Goal: Transaction & Acquisition: Download file/media

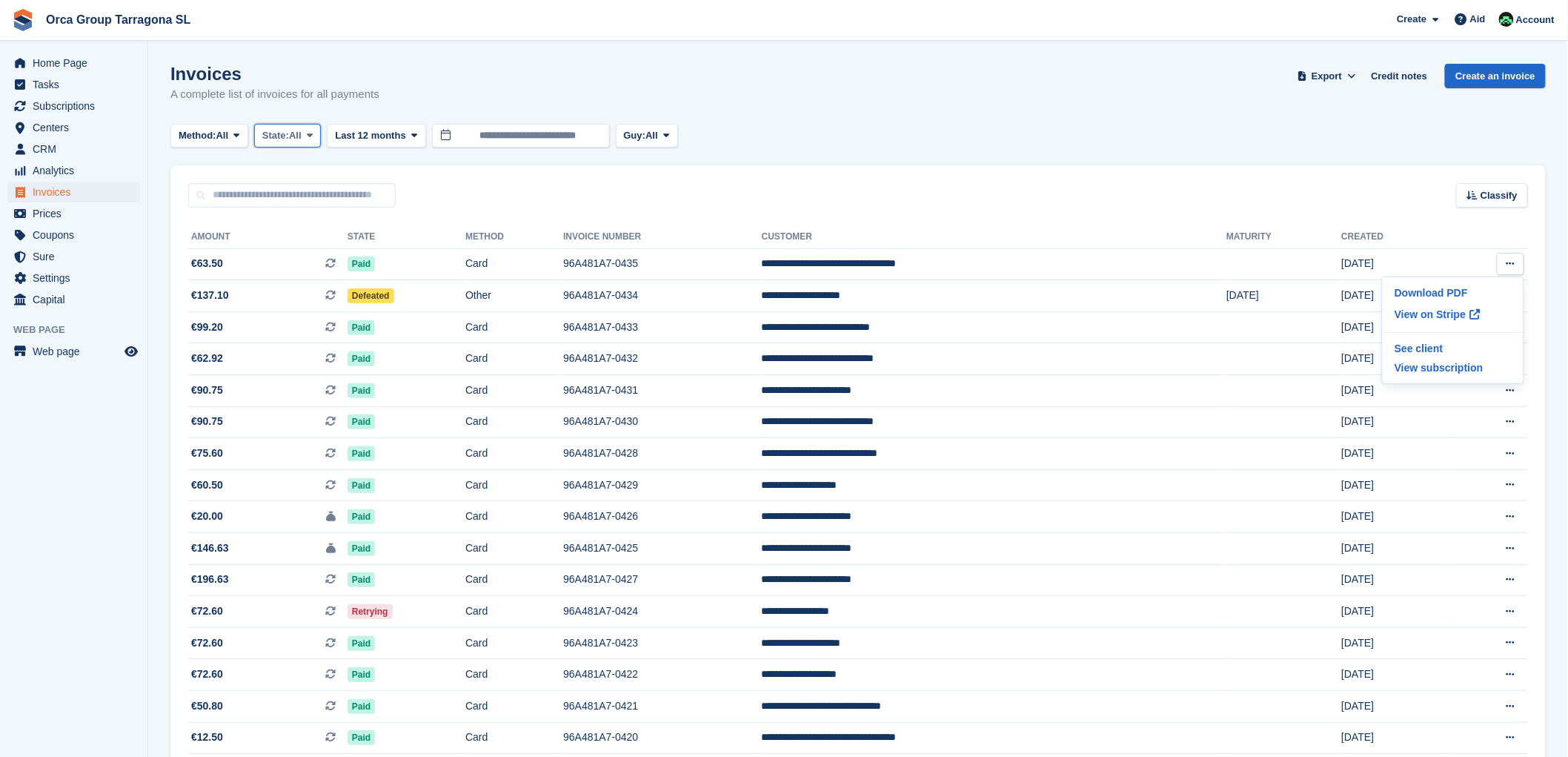
click at [312, 131] on icon at bounding box center [310, 135] width 6 height 10
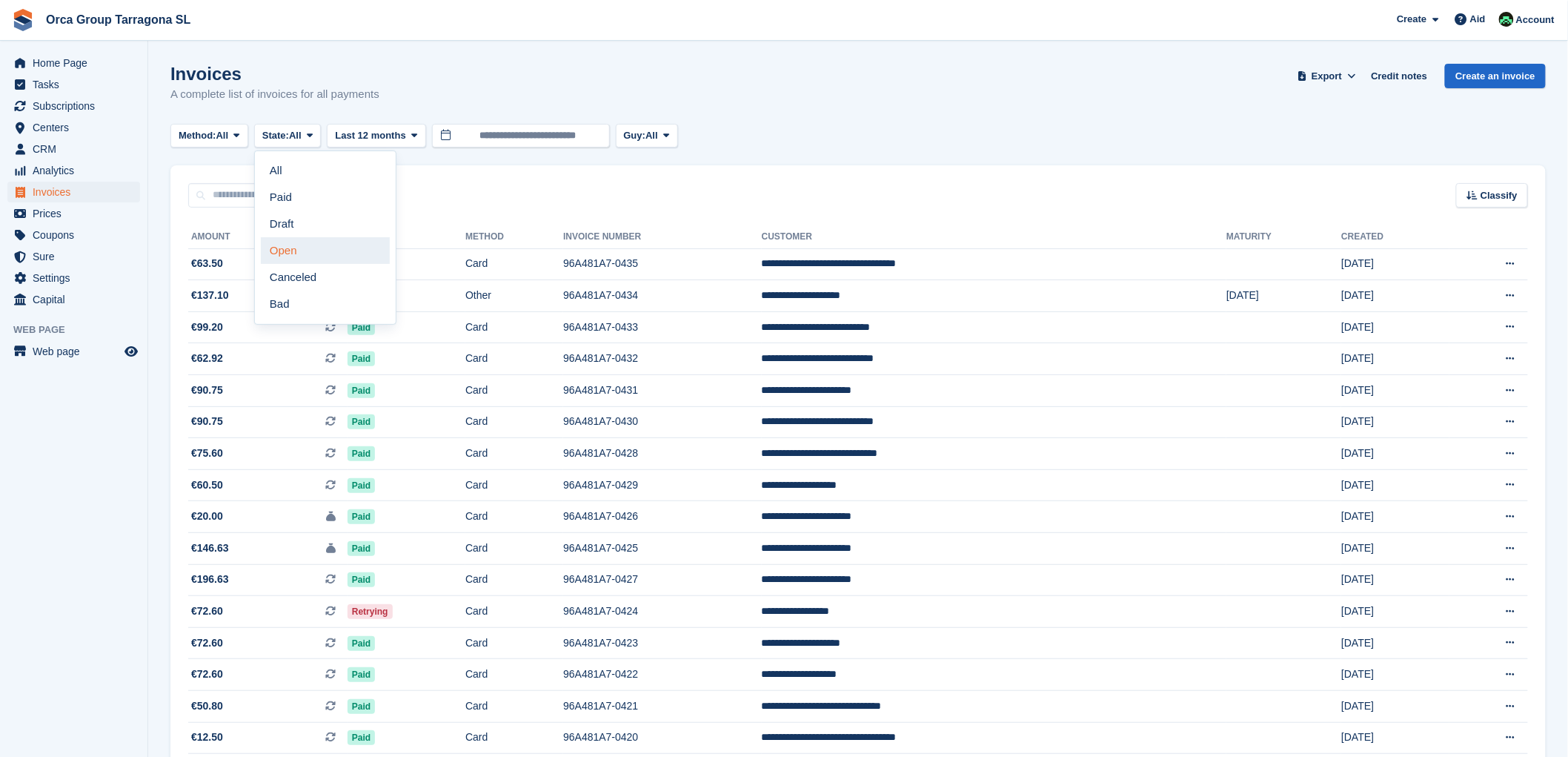
click at [306, 253] on link "Open" at bounding box center [325, 250] width 129 height 27
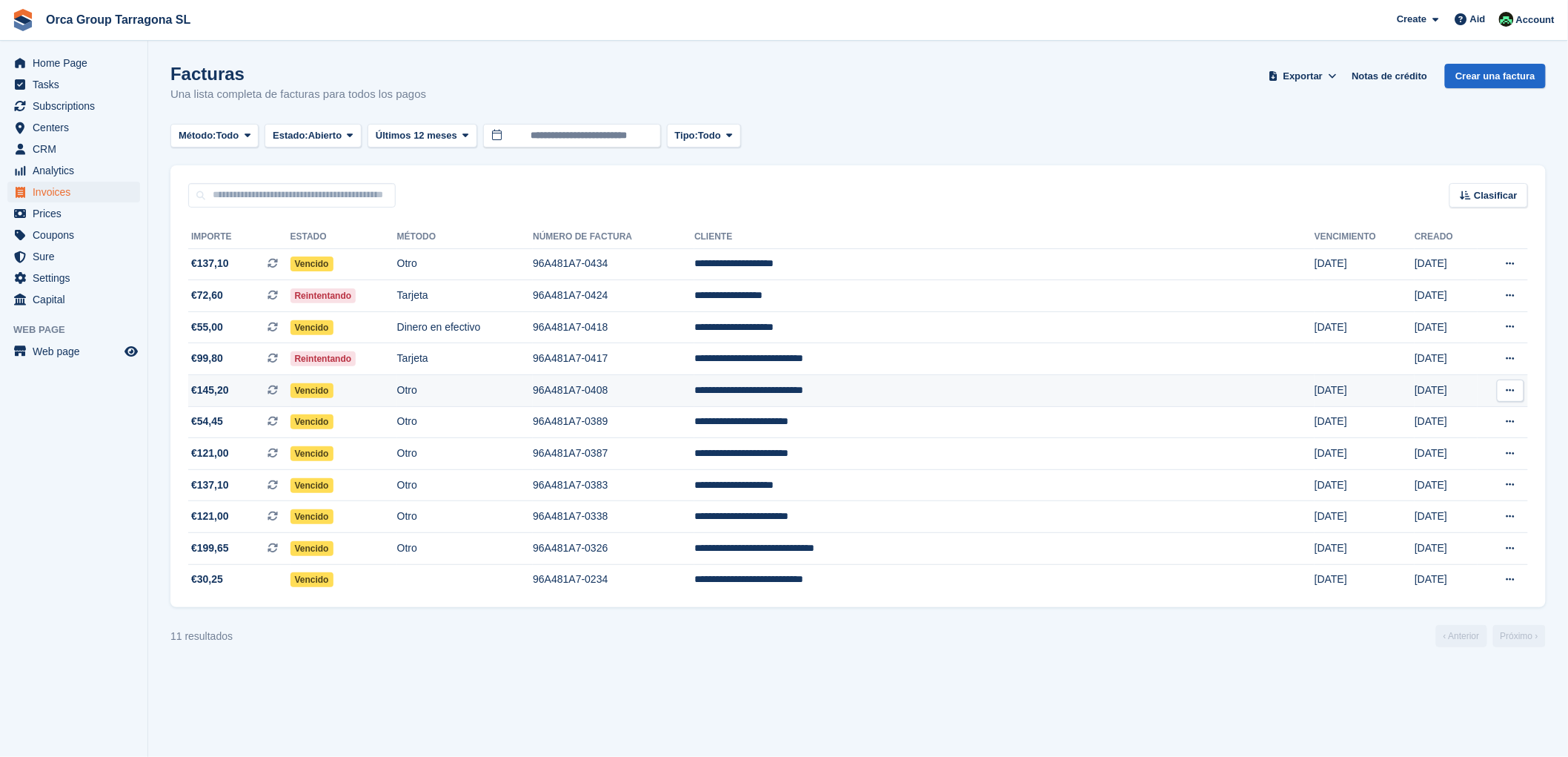
click at [1513, 393] on icon at bounding box center [1510, 390] width 8 height 10
click at [1446, 416] on p "Descargar PDF" at bounding box center [1454, 419] width 129 height 19
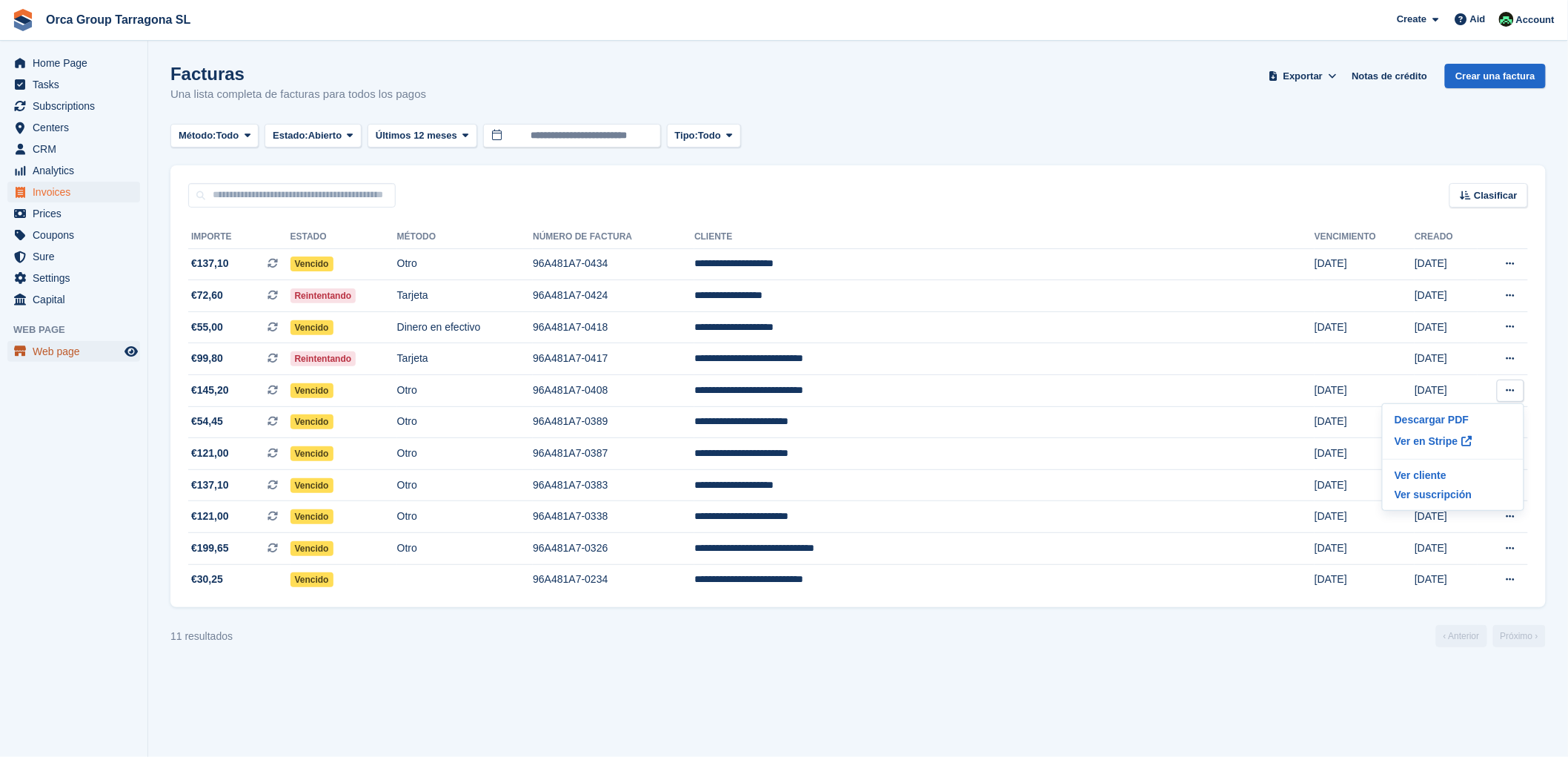
drag, startPoint x: 47, startPoint y: 346, endPoint x: 108, endPoint y: 332, distance: 62.6
click at [48, 346] on font "Web page" at bounding box center [56, 351] width 48 height 12
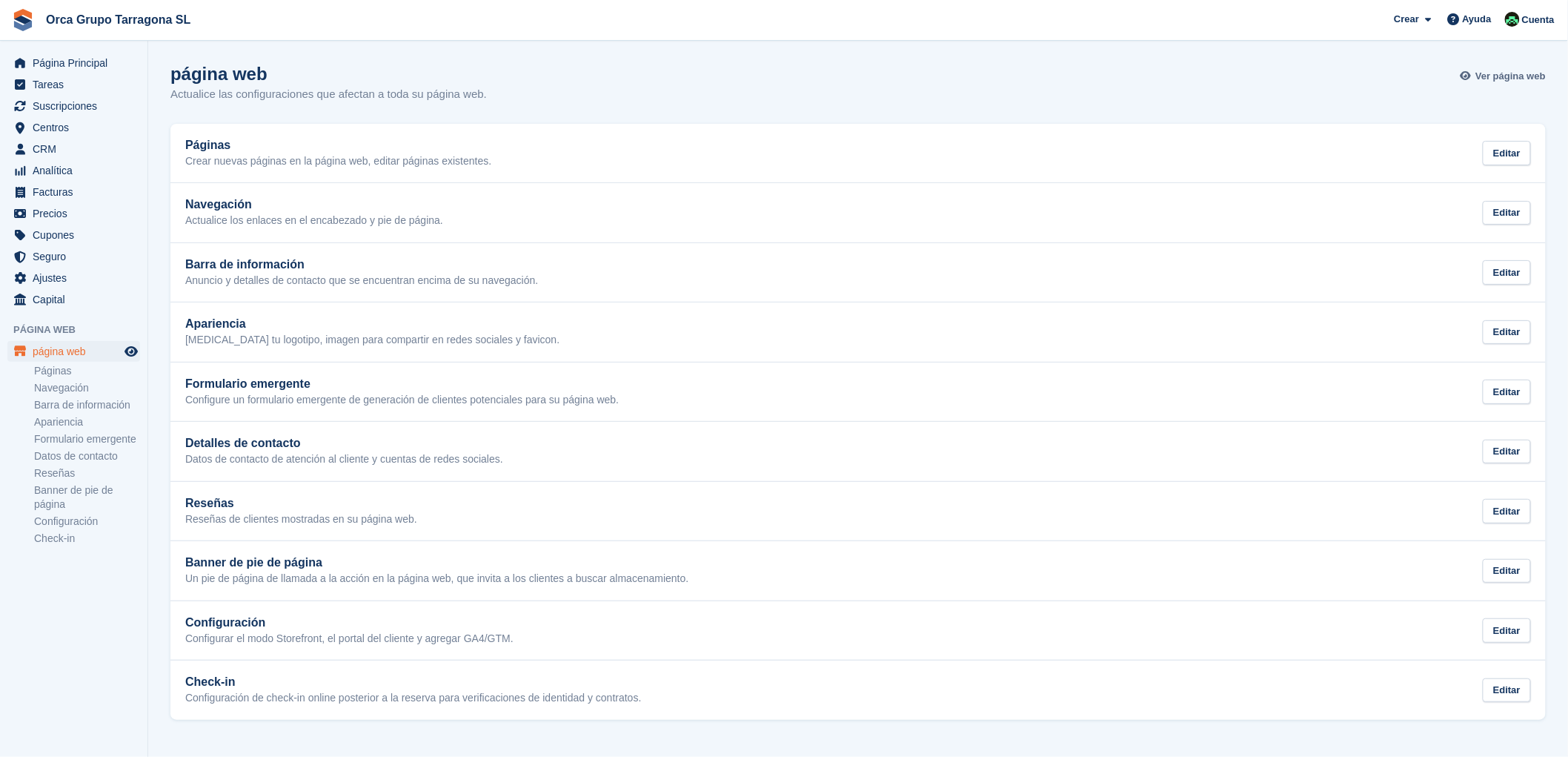
click at [1522, 73] on span "Ver página web" at bounding box center [1510, 76] width 71 height 15
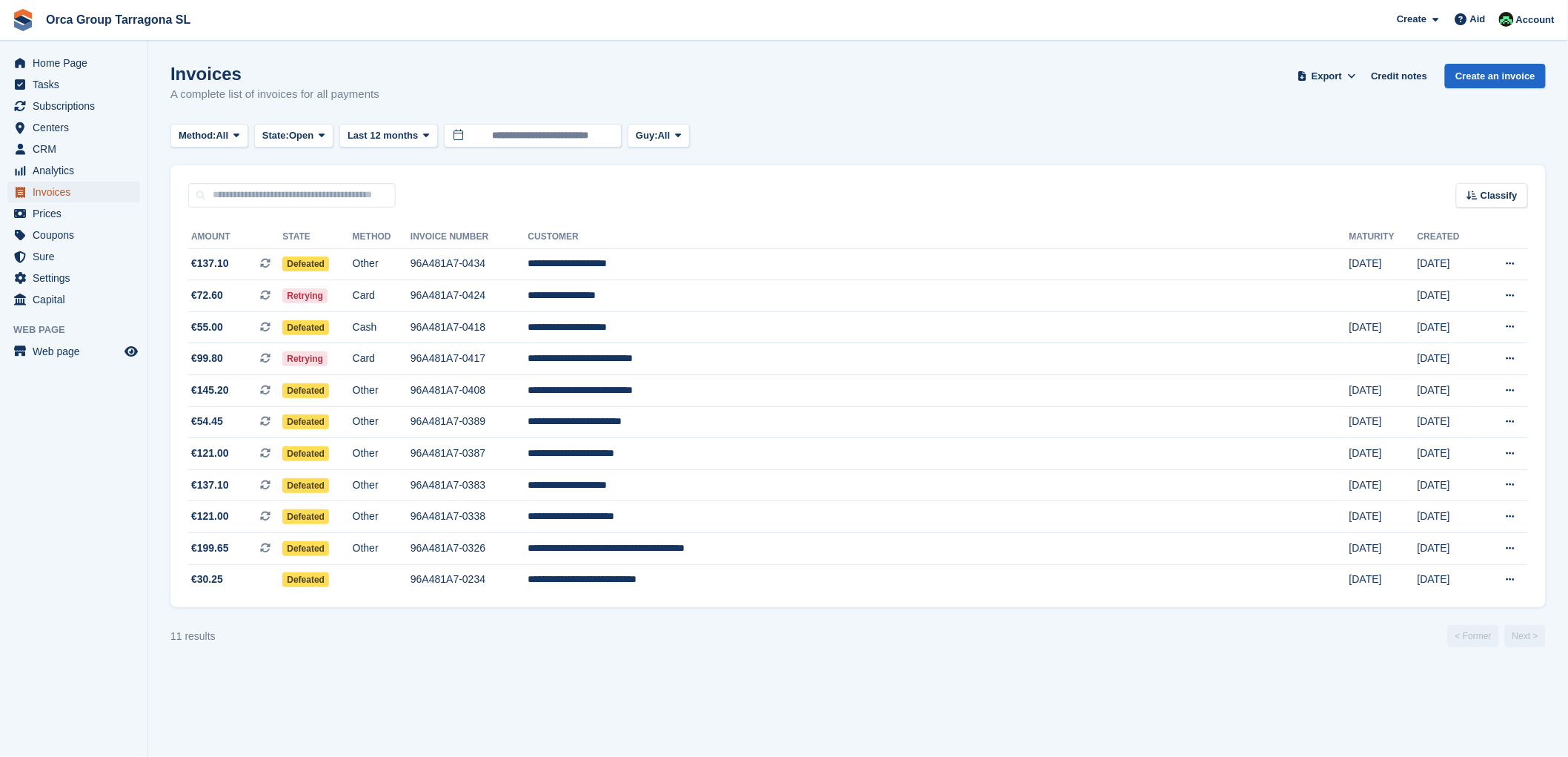
click at [77, 196] on span "Invoices" at bounding box center [77, 192] width 89 height 21
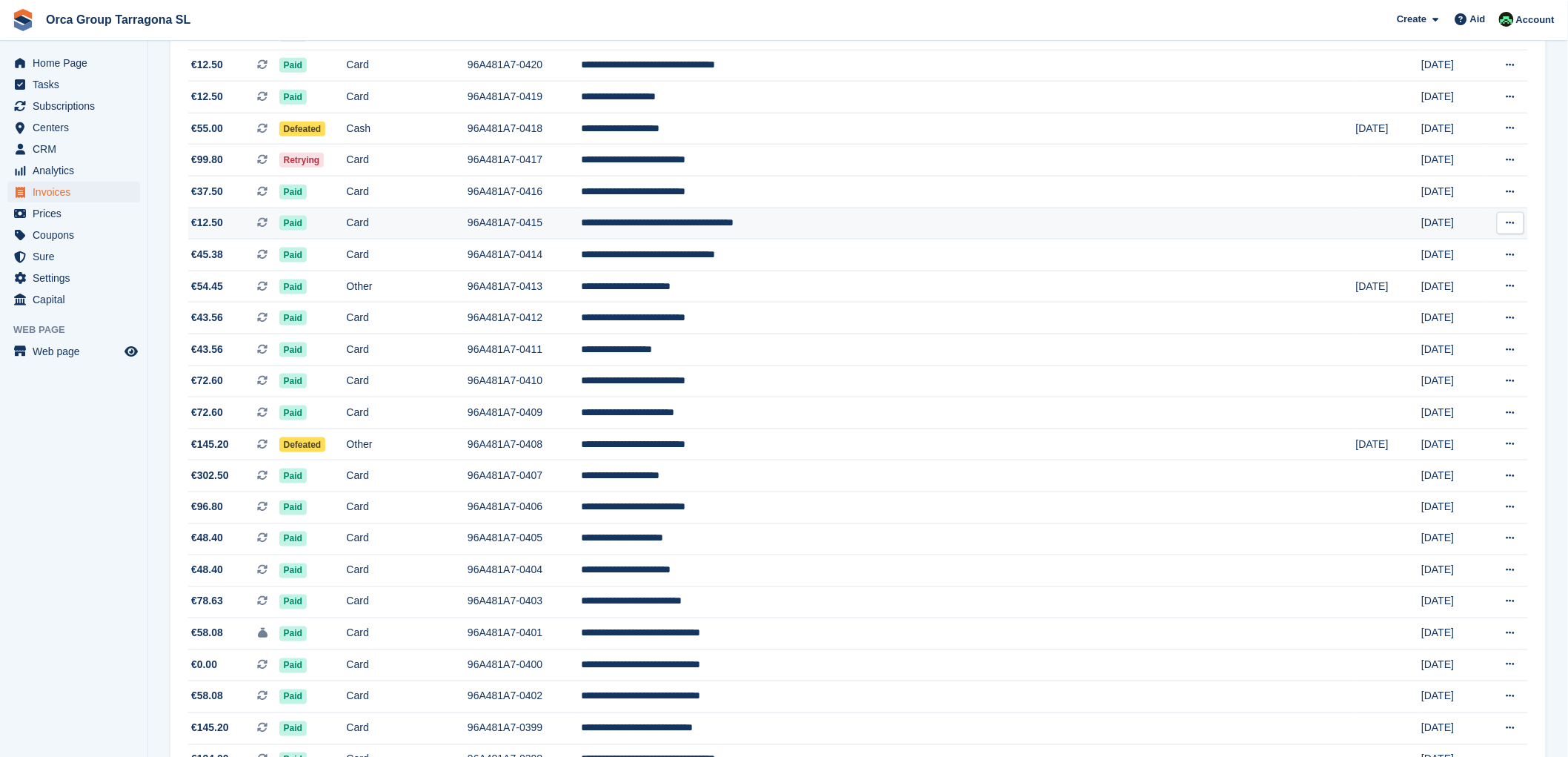
scroll to position [824, 0]
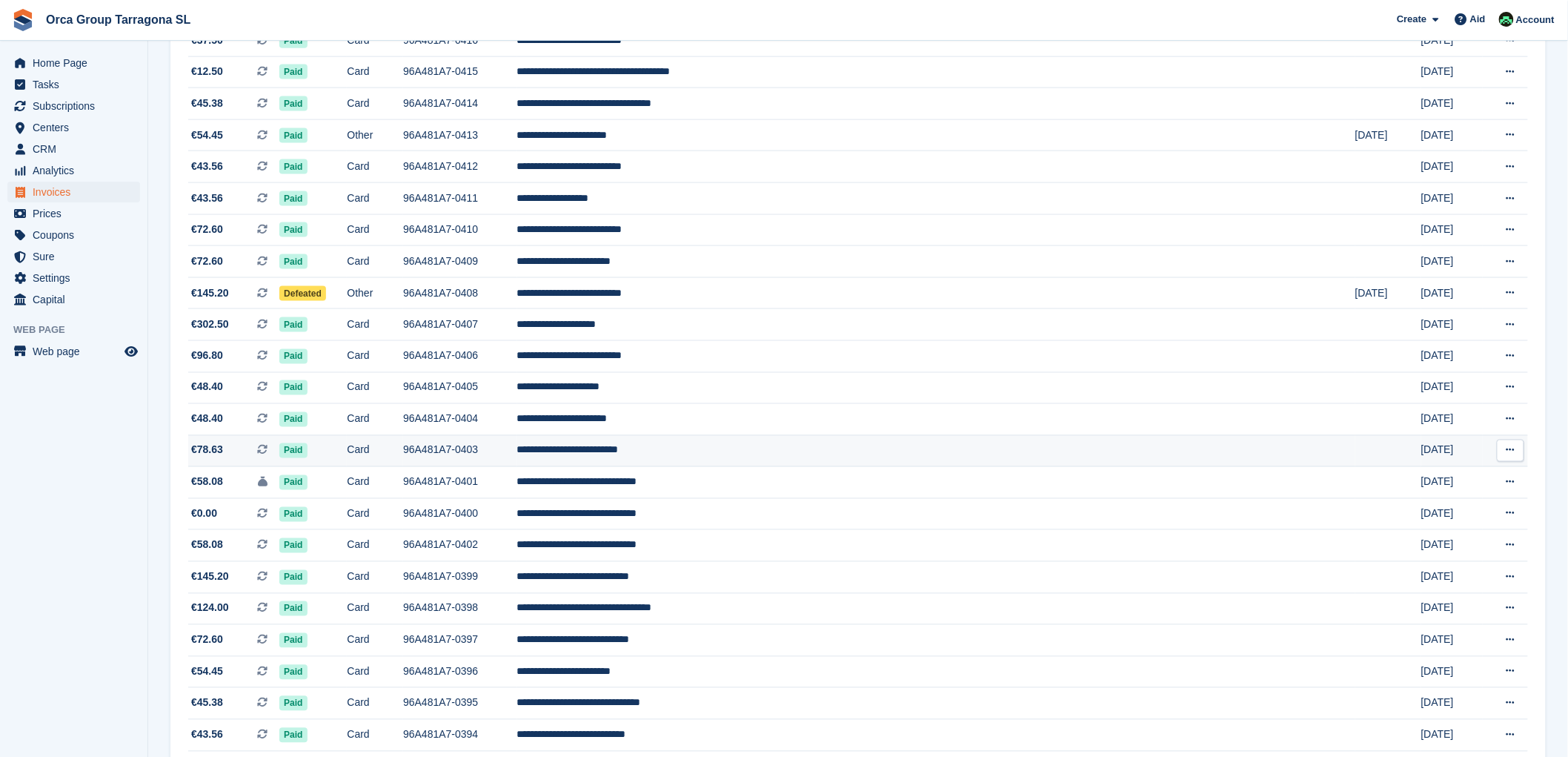
click at [1514, 455] on icon at bounding box center [1510, 450] width 8 height 10
click at [1415, 485] on font "Download PDF" at bounding box center [1431, 479] width 74 height 12
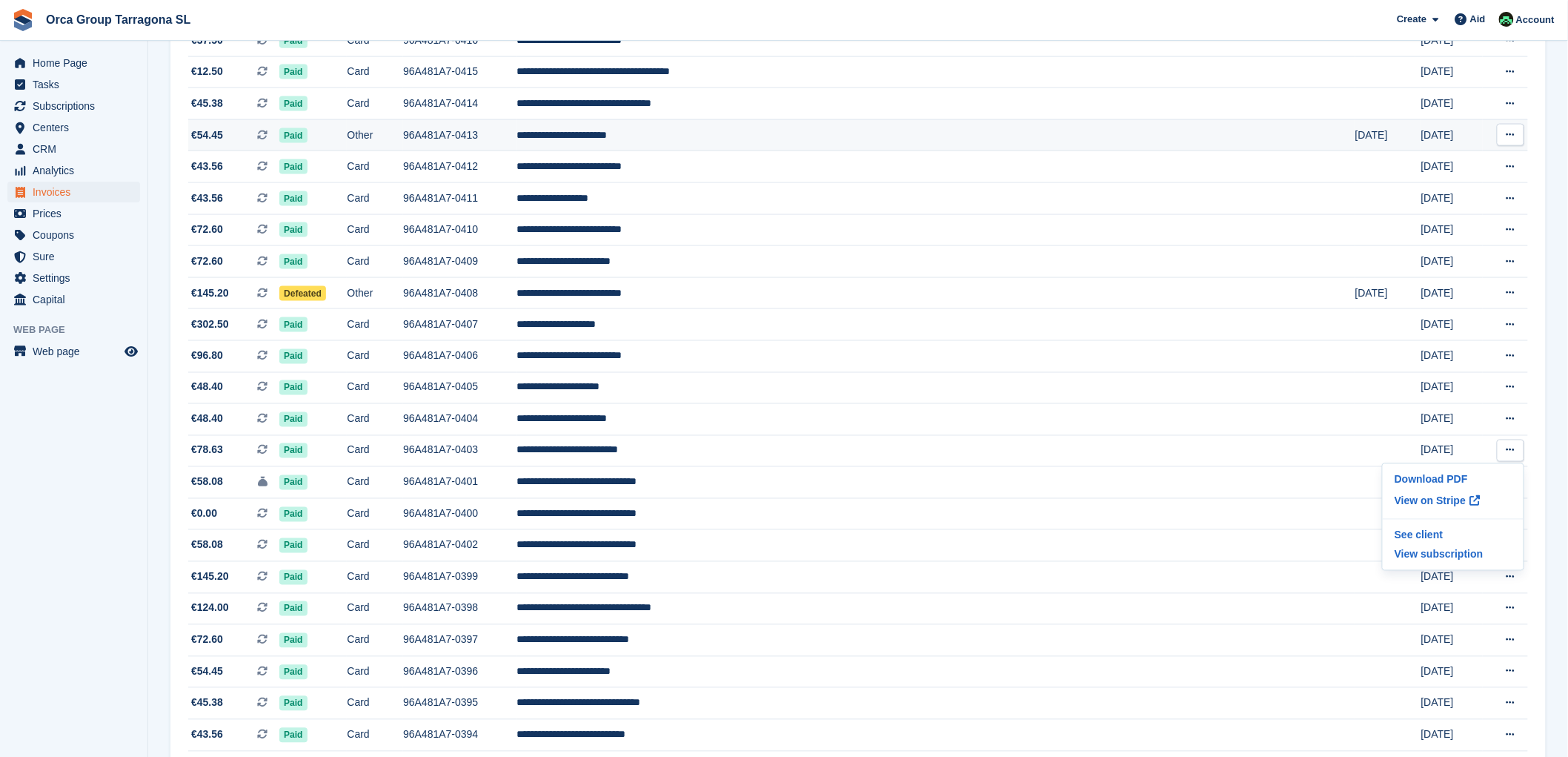
click at [1509, 137] on icon at bounding box center [1510, 134] width 8 height 10
click at [1417, 166] on font "Download PDF" at bounding box center [1431, 164] width 74 height 12
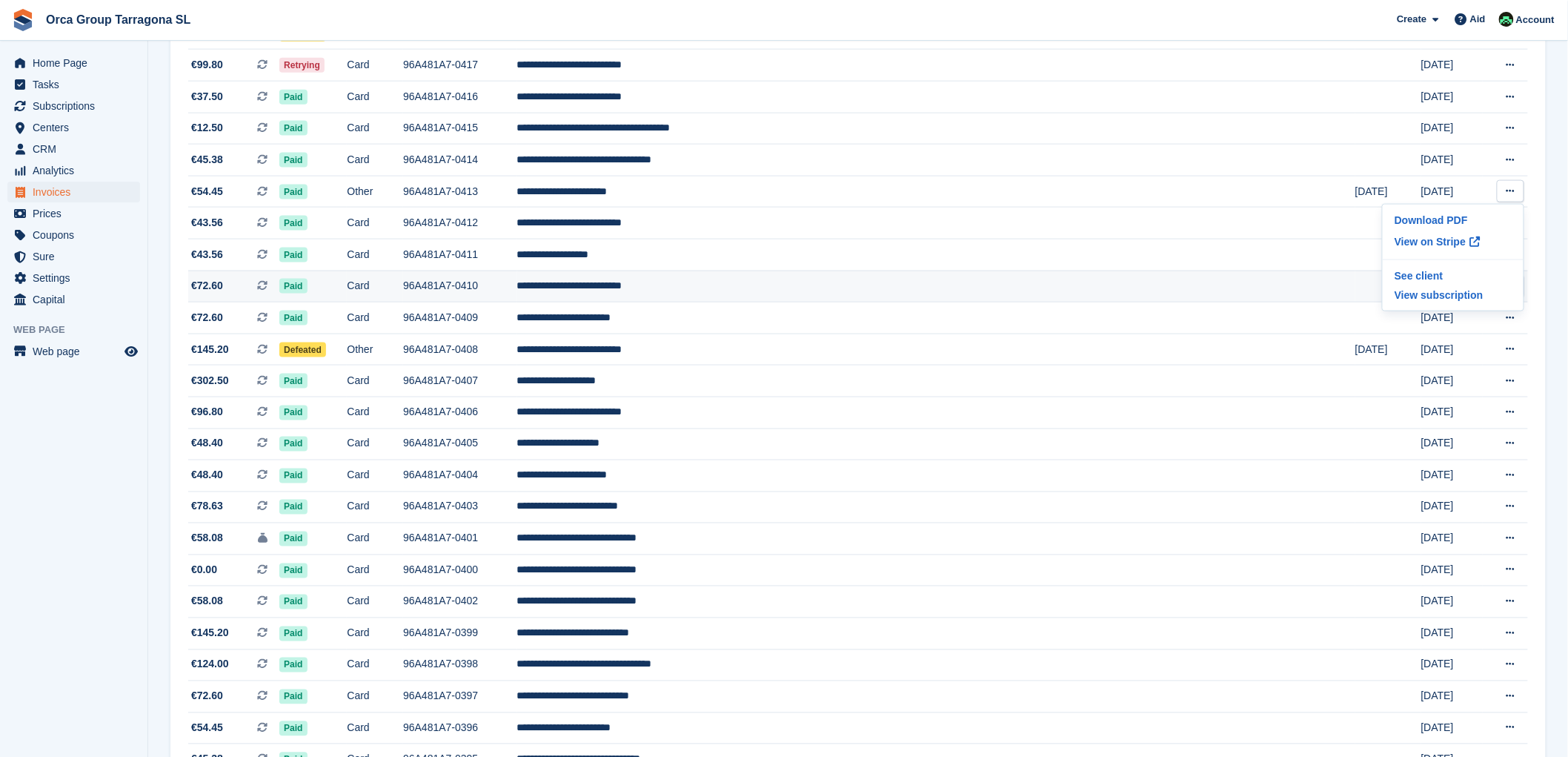
scroll to position [742, 0]
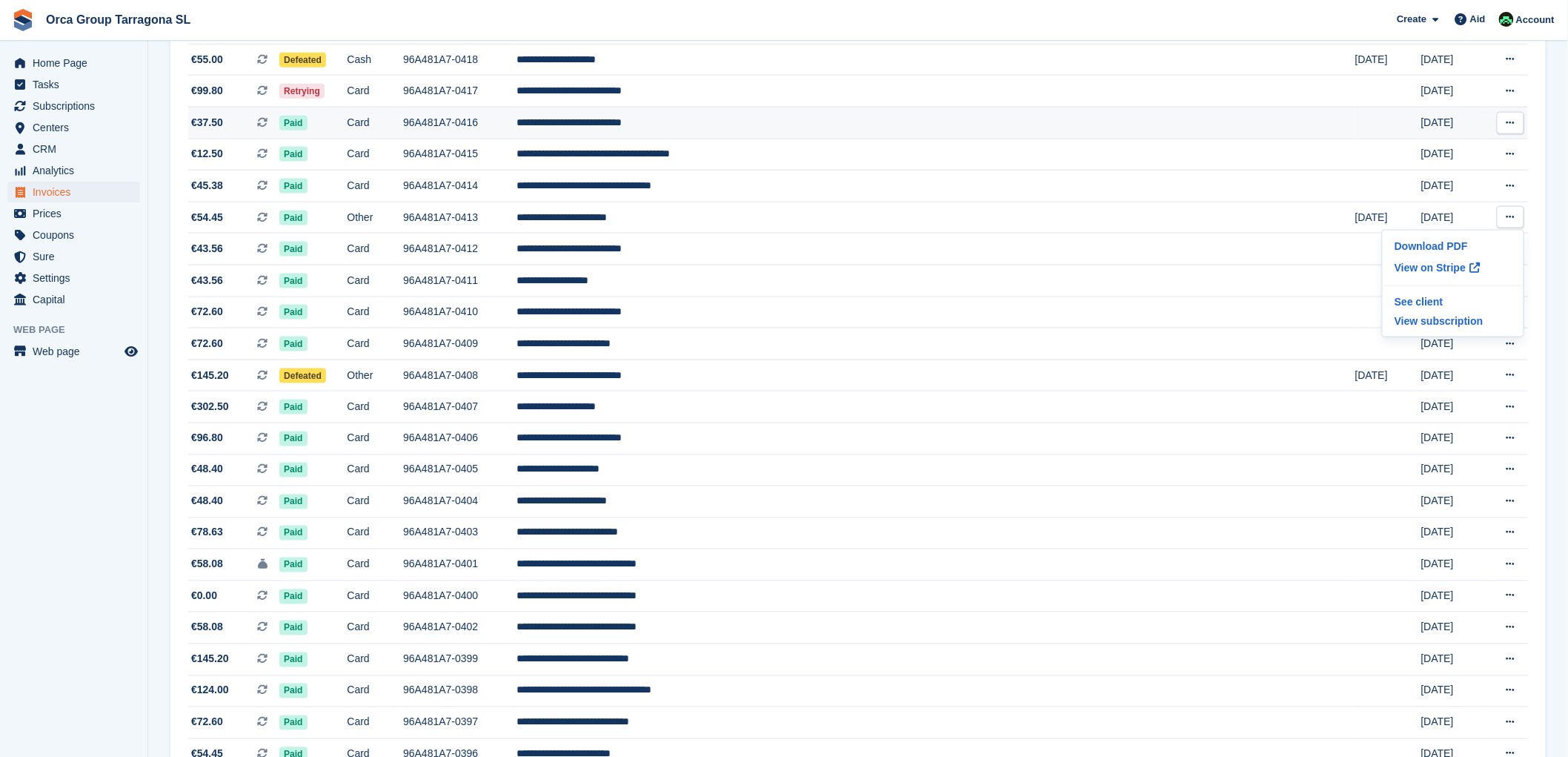
click at [1512, 124] on icon at bounding box center [1510, 123] width 8 height 10
click at [1402, 158] on font "Download PDF" at bounding box center [1431, 151] width 74 height 12
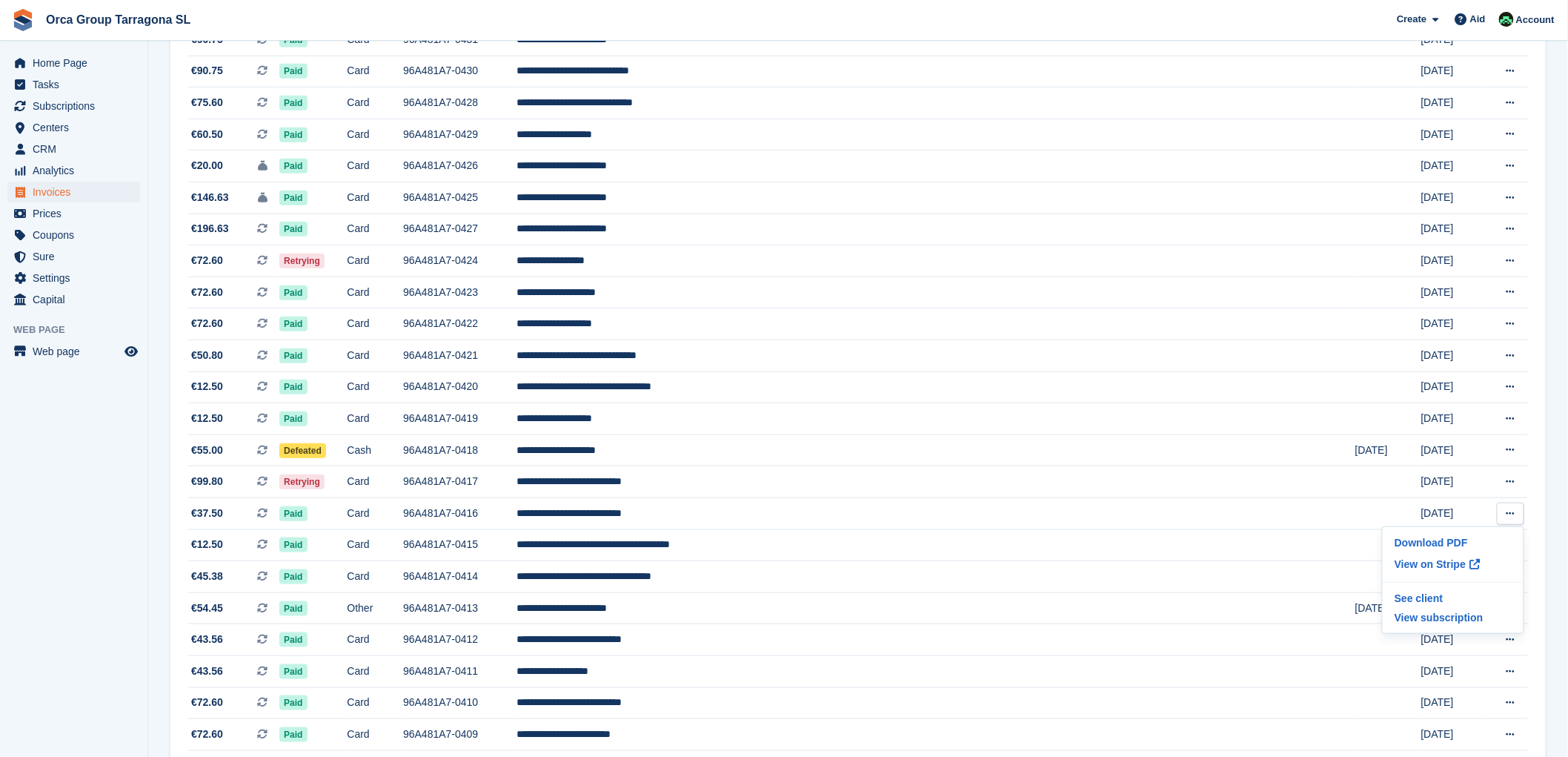
scroll to position [329, 0]
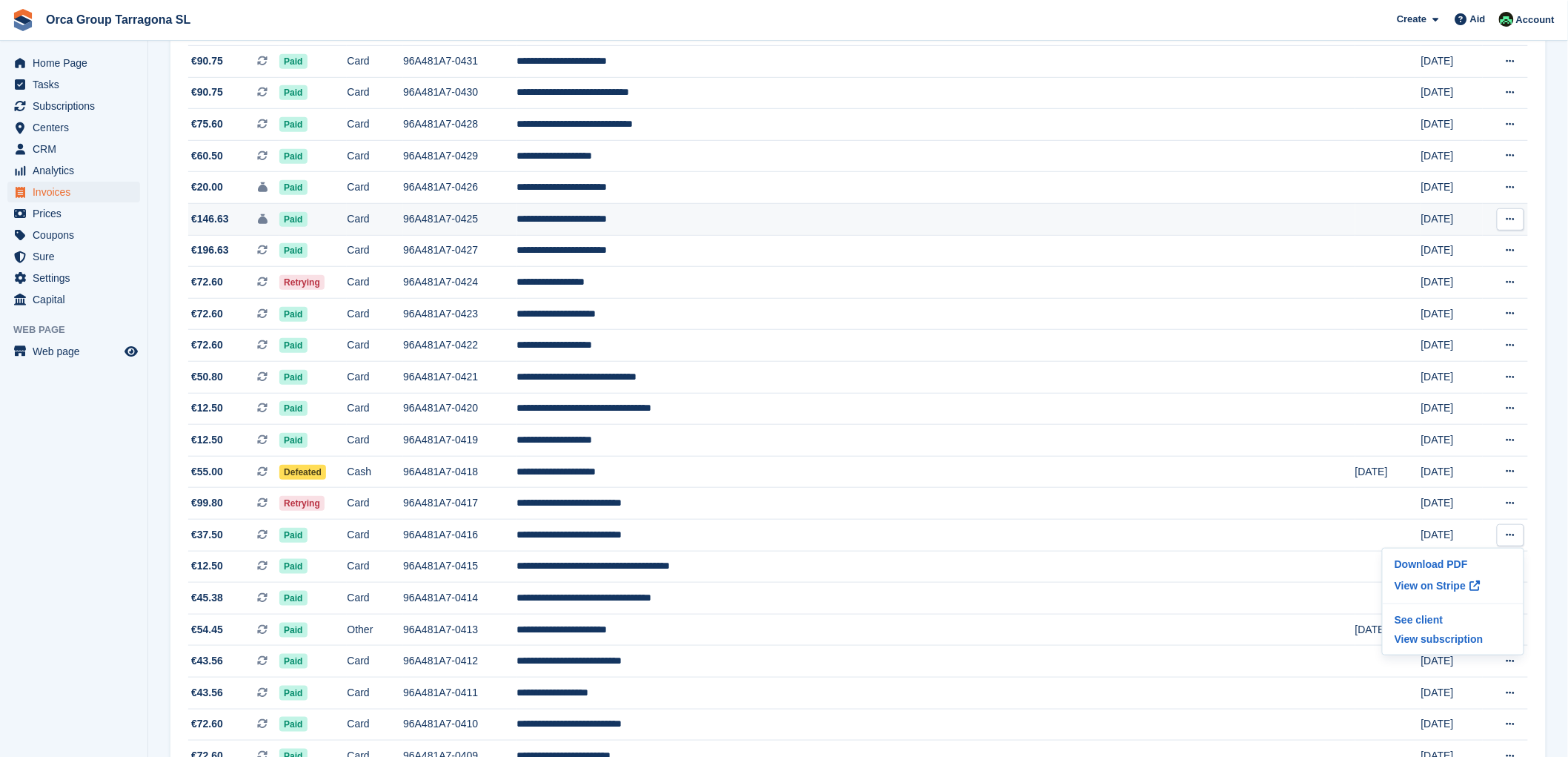
click at [1509, 218] on icon at bounding box center [1510, 219] width 8 height 10
click at [1436, 248] on font "Download PDF" at bounding box center [1431, 248] width 74 height 12
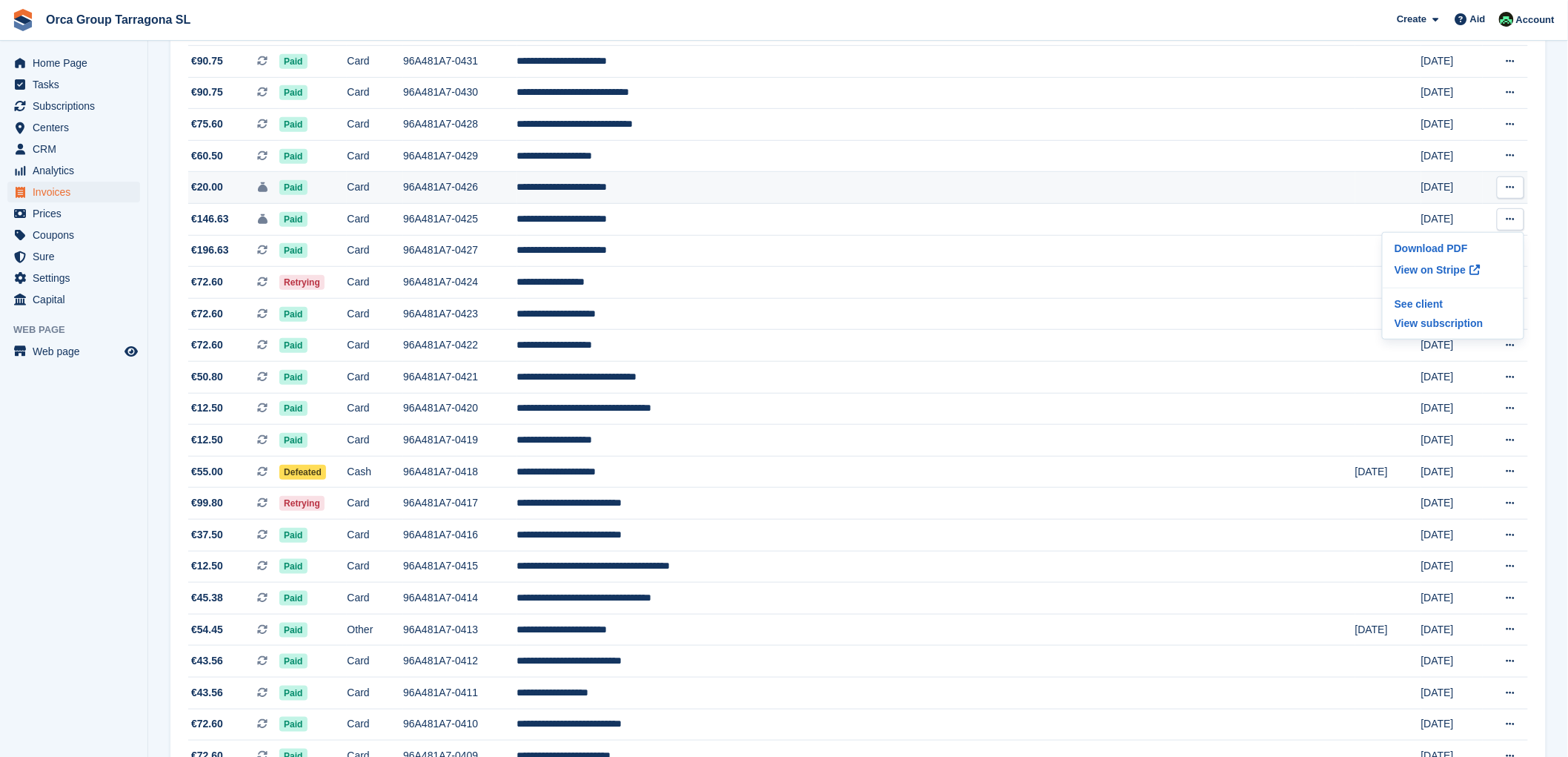
click at [1518, 188] on button at bounding box center [1510, 187] width 28 height 22
click at [1438, 218] on font "Download PDF" at bounding box center [1431, 216] width 74 height 12
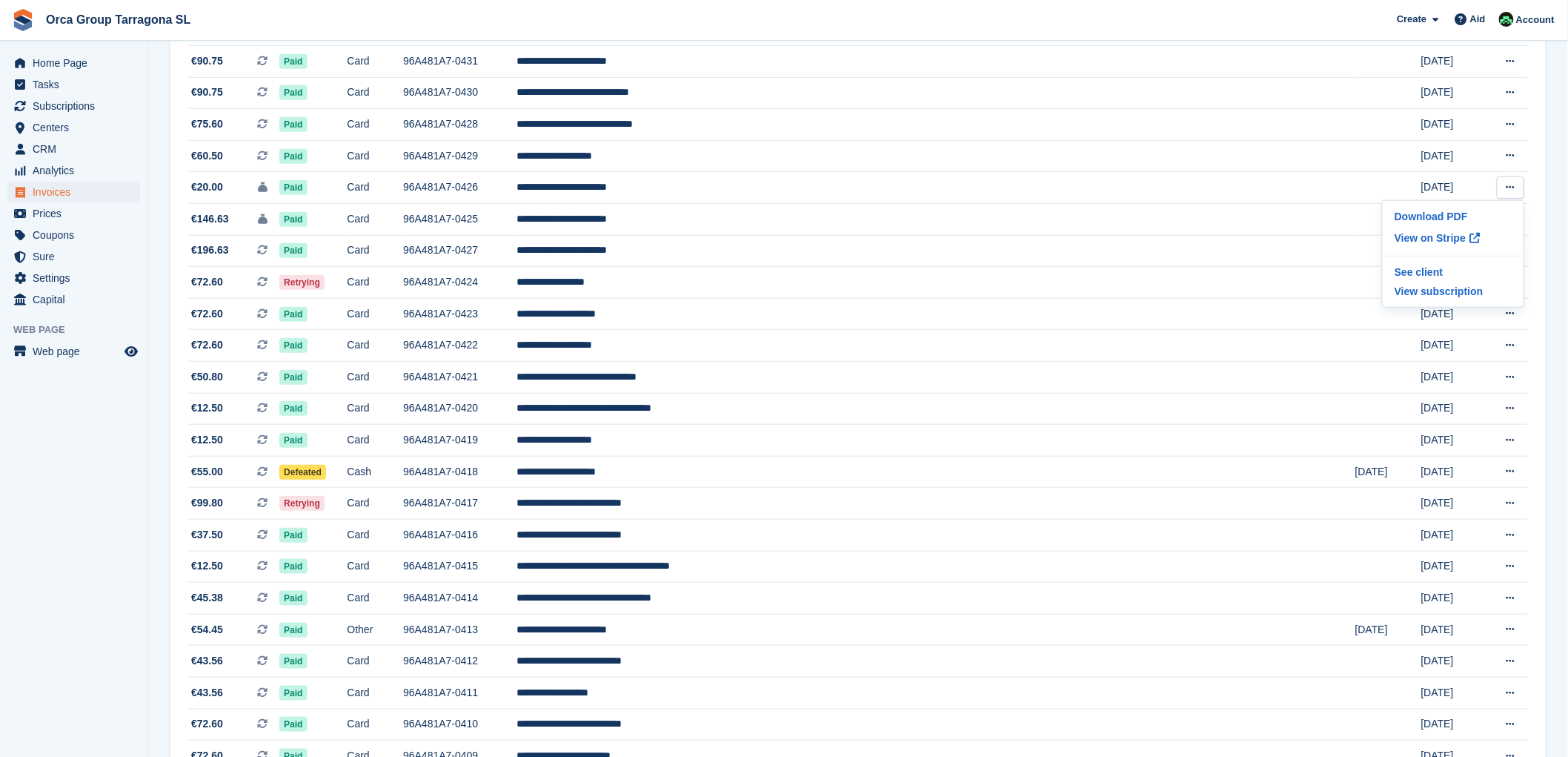
click at [1561, 217] on section "Invoices A complete list of invoices for all payments Export Export Invoices Ex…" at bounding box center [858, 621] width 1420 height 1901
click at [1510, 254] on icon at bounding box center [1510, 250] width 8 height 10
click at [1432, 279] on font "Download PDF" at bounding box center [1431, 279] width 74 height 12
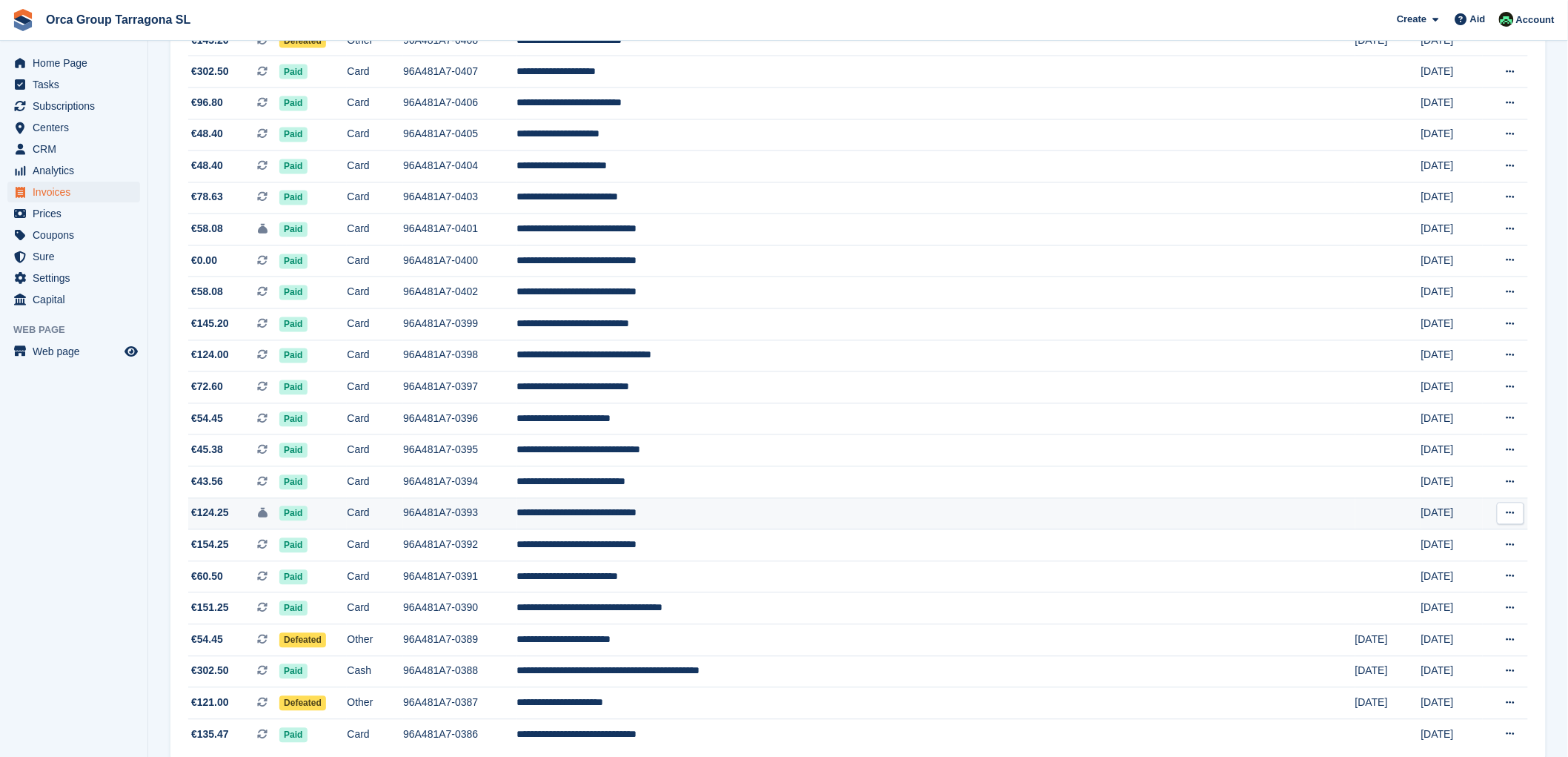
scroll to position [1155, 0]
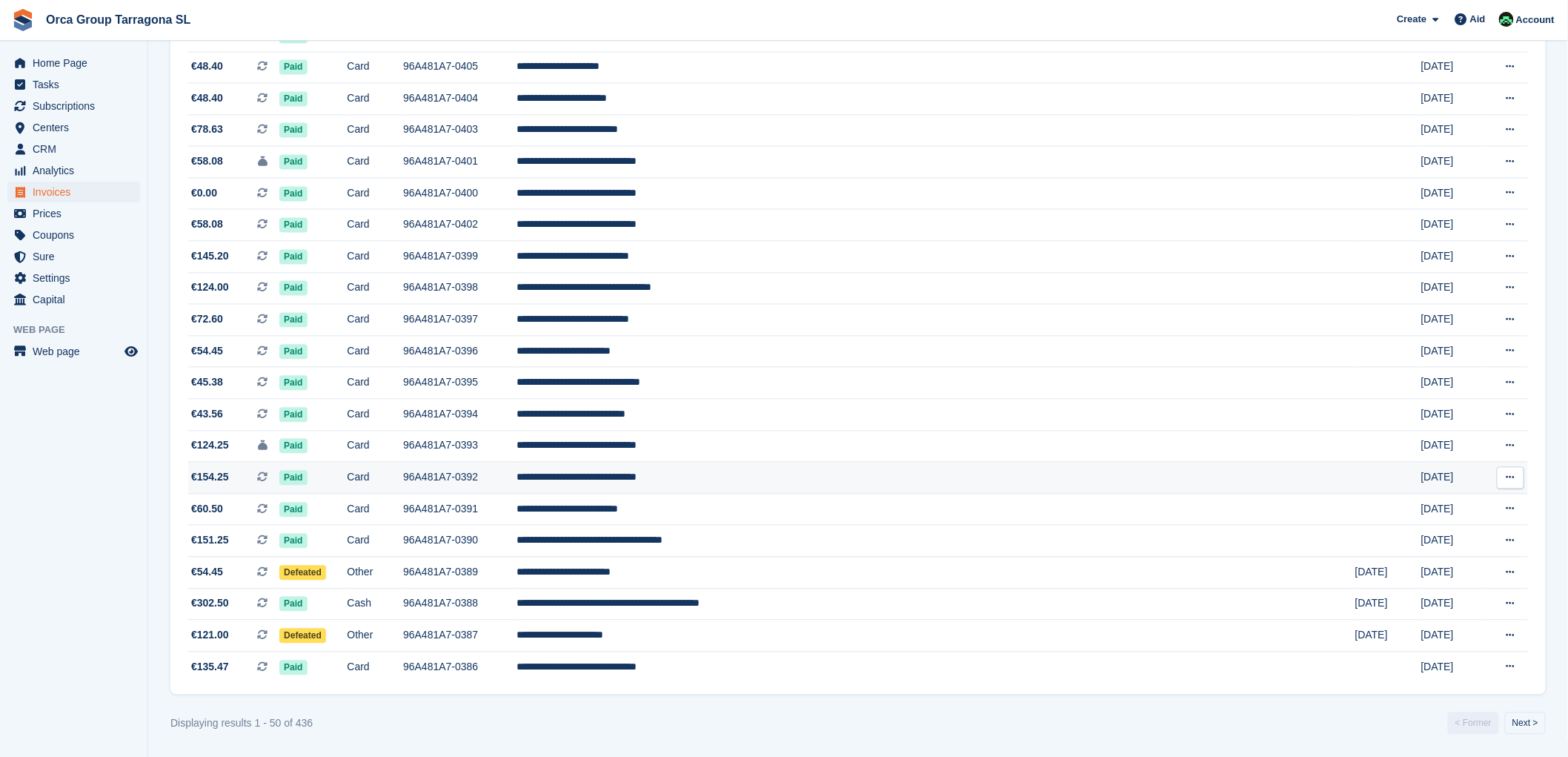
click at [1509, 475] on icon at bounding box center [1510, 478] width 8 height 10
click at [1439, 506] on font "Download PDF" at bounding box center [1431, 507] width 74 height 12
click at [1505, 440] on button at bounding box center [1510, 446] width 28 height 22
click at [1455, 470] on font "Download PDF" at bounding box center [1431, 474] width 74 height 12
